Goal: Information Seeking & Learning: Find specific fact

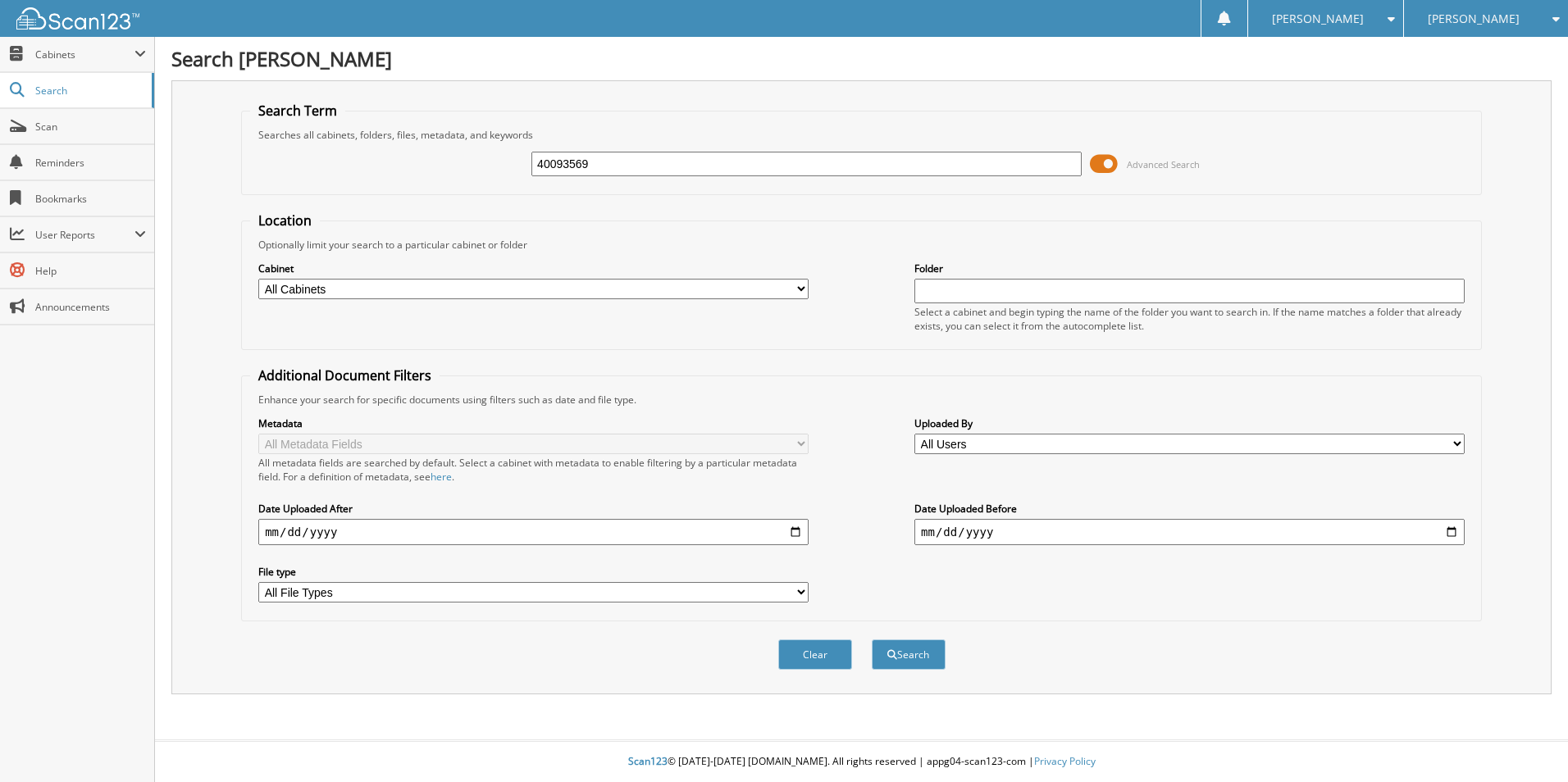
type input "40093569"
click at [871, 639] on button "Search" at bounding box center [908, 654] width 74 height 30
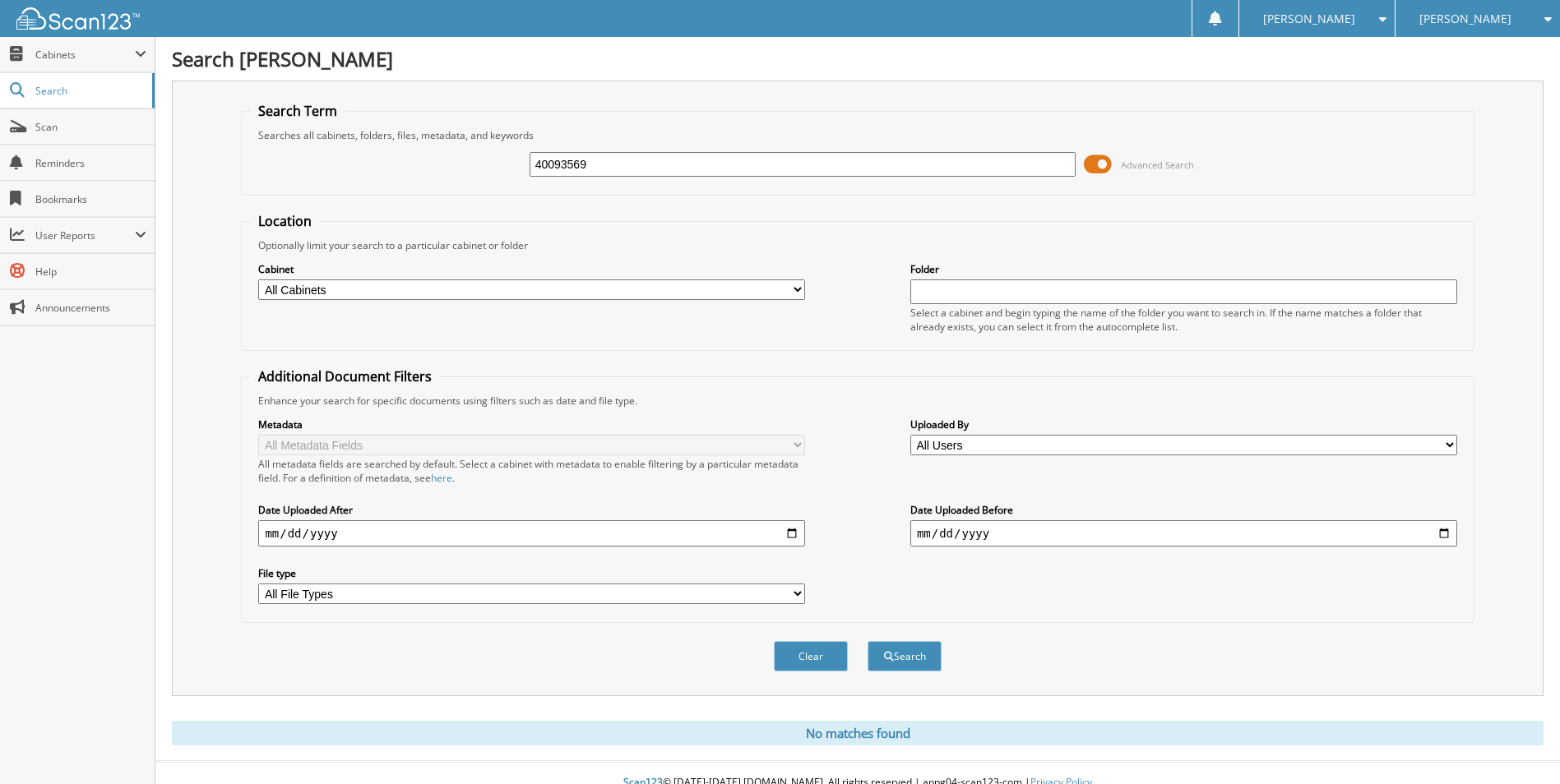
drag, startPoint x: 609, startPoint y: 158, endPoint x: 284, endPoint y: 152, distance: 325.1
click at [303, 157] on div "40093569 Advanced Search" at bounding box center [857, 165] width 1215 height 45
type input "40083569"
click at [867, 641] on button "Search" at bounding box center [904, 655] width 74 height 30
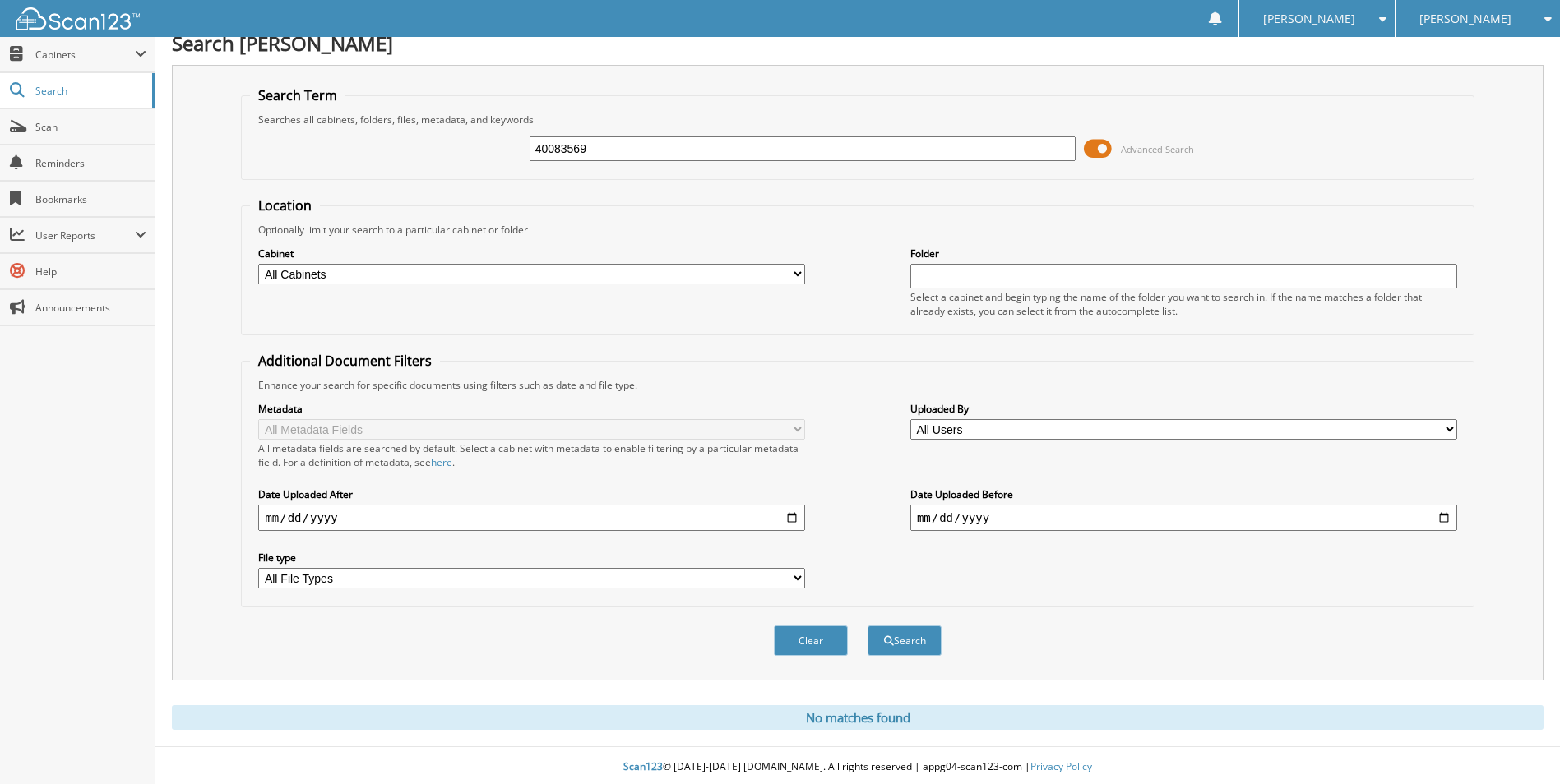
scroll to position [19, 0]
